Goal: Task Accomplishment & Management: Use online tool/utility

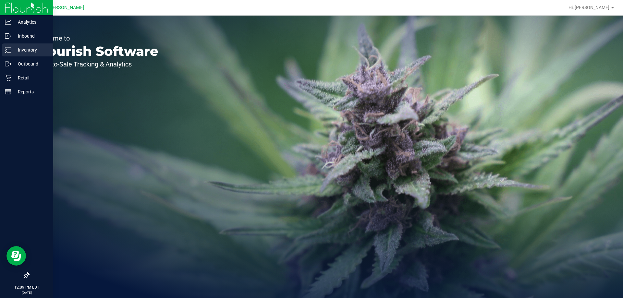
click at [15, 55] on div "Inventory" at bounding box center [27, 49] width 51 height 13
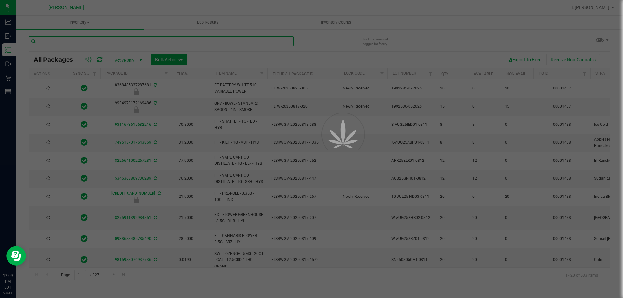
click at [123, 42] on input "text" at bounding box center [161, 41] width 265 height 10
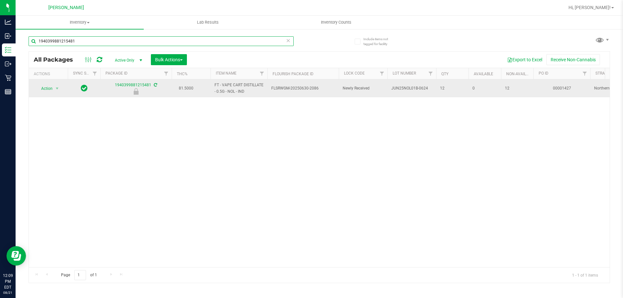
type input "1940399881215481"
click at [47, 89] on span "Action" at bounding box center [44, 88] width 18 height 9
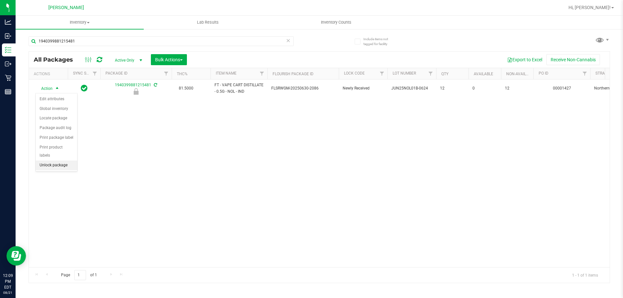
click at [61, 161] on li "Unlock package" at bounding box center [57, 166] width 42 height 10
